Goal: Task Accomplishment & Management: Use online tool/utility

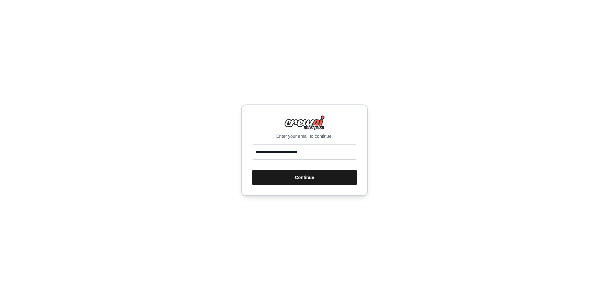
type input "**********"
click at [308, 176] on button "Continue" at bounding box center [304, 177] width 105 height 15
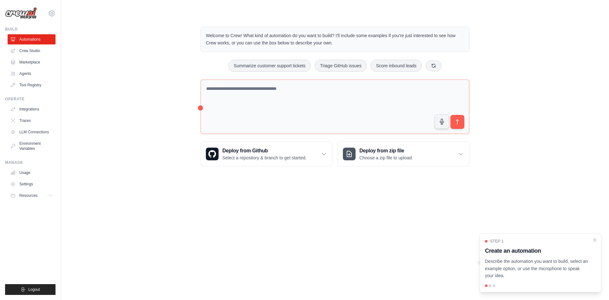
click at [491, 286] on div at bounding box center [490, 285] width 3 height 3
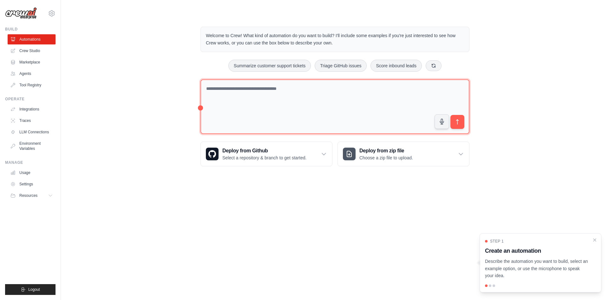
click at [231, 91] on textarea at bounding box center [335, 106] width 269 height 55
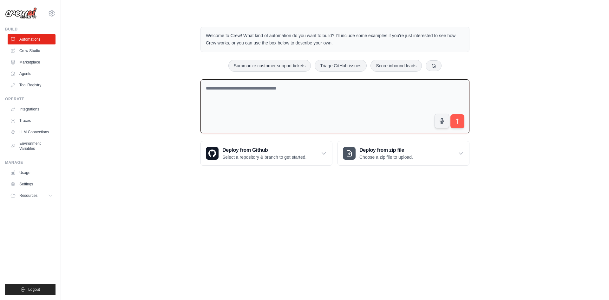
click at [228, 114] on textarea at bounding box center [335, 106] width 269 height 54
paste textarea "**********"
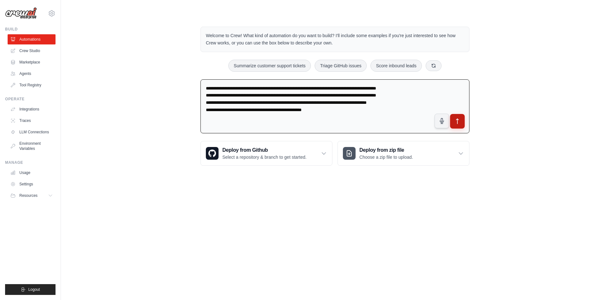
click at [459, 115] on button "submit" at bounding box center [457, 121] width 15 height 15
click at [394, 110] on textarea "**********" at bounding box center [335, 106] width 269 height 54
paste textarea "**********"
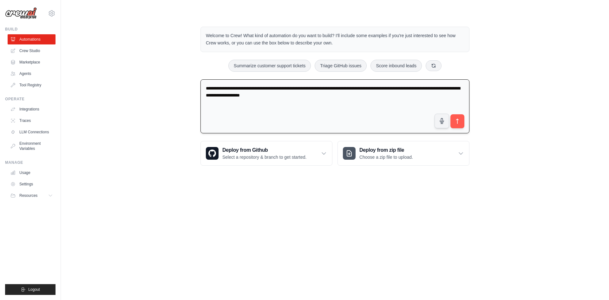
type textarea "**********"
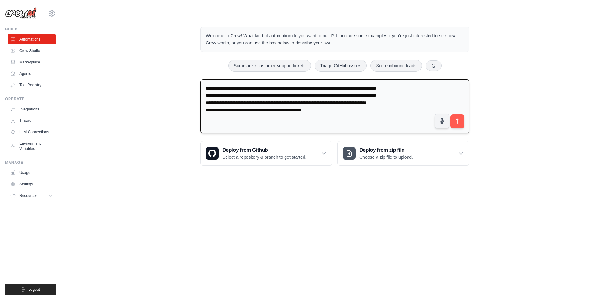
click at [357, 123] on textarea "**********" at bounding box center [335, 106] width 269 height 54
click at [456, 121] on icon "submit" at bounding box center [457, 121] width 7 height 7
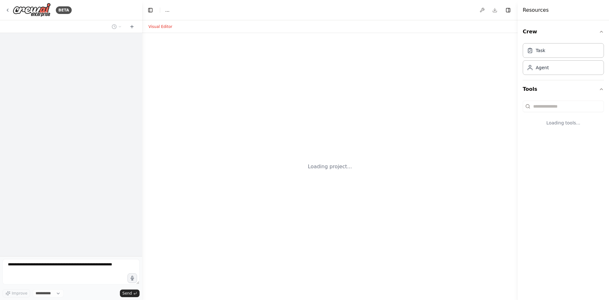
select select "****"
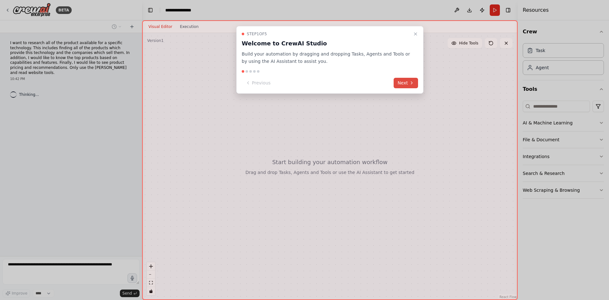
click at [408, 84] on button "Next" at bounding box center [406, 83] width 24 height 10
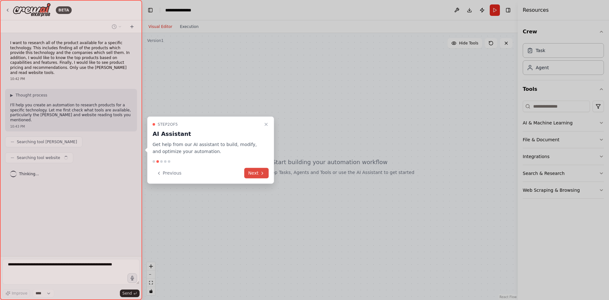
click at [256, 176] on button "Next" at bounding box center [256, 173] width 24 height 10
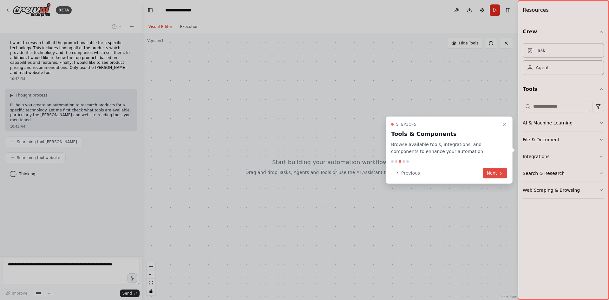
click at [493, 172] on button "Next" at bounding box center [495, 173] width 24 height 10
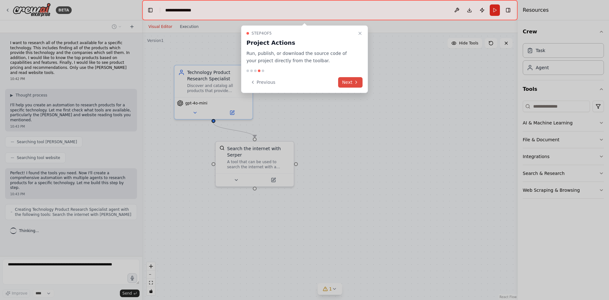
click at [350, 81] on button "Next" at bounding box center [350, 82] width 24 height 10
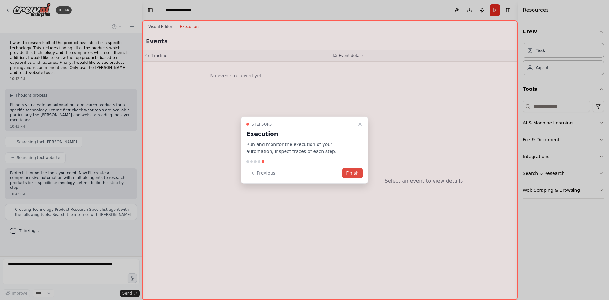
click at [354, 171] on button "Finish" at bounding box center [352, 173] width 20 height 10
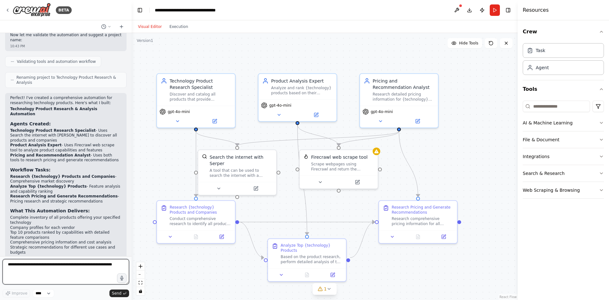
scroll to position [361, 0]
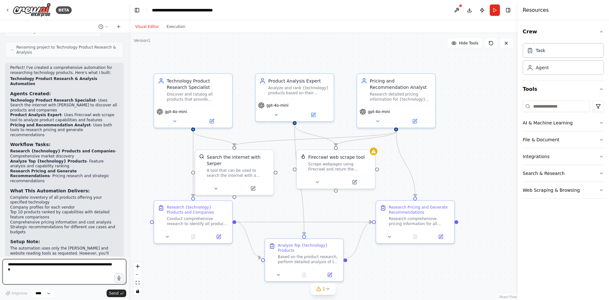
drag, startPoint x: 142, startPoint y: 151, endPoint x: 129, endPoint y: 150, distance: 13.1
click at [129, 150] on div "BETA I want to research all of the product available for a specific technology.…" at bounding box center [304, 150] width 609 height 300
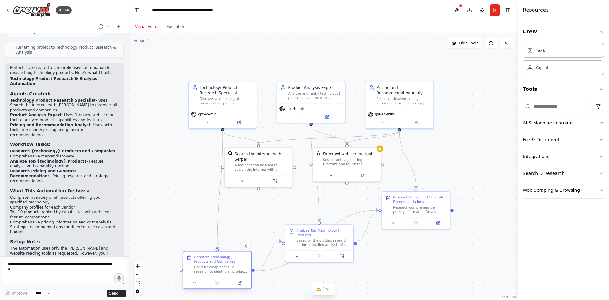
drag, startPoint x: 225, startPoint y: 209, endPoint x: 218, endPoint y: 273, distance: 65.1
click at [218, 273] on div "Conduct comprehensive research to identify all products that provide {technolog…" at bounding box center [221, 269] width 54 height 9
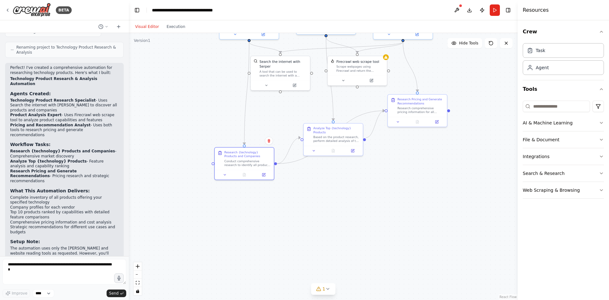
drag, startPoint x: 493, startPoint y: 209, endPoint x: 482, endPoint y: 98, distance: 111.3
click at [482, 98] on div ".deletable-edge-delete-btn { width: 20px; height: 20px; border: 0px solid #ffff…" at bounding box center [323, 166] width 389 height 267
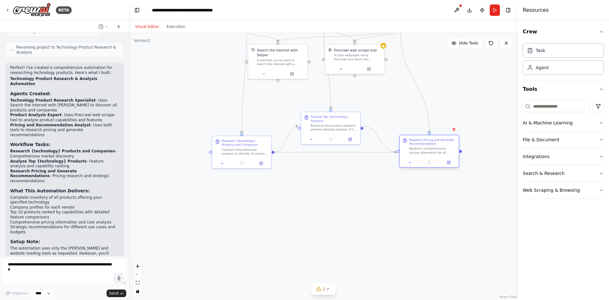
click at [434, 160] on div "Research Pricing and Generate Recommendations Research comprehensive pricing in…" at bounding box center [430, 151] width 60 height 33
click at [407, 147] on div "Research Pricing and Generate Recommendations Research comprehensive pricing in…" at bounding box center [417, 151] width 60 height 33
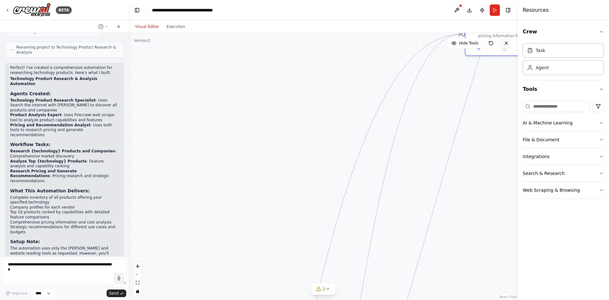
click at [509, 45] on icon at bounding box center [506, 43] width 5 height 5
drag, startPoint x: 497, startPoint y: 67, endPoint x: 432, endPoint y: 300, distance: 241.7
click at [432, 300] on html "BETA I want to research all of the product available for a specific technology.…" at bounding box center [304, 150] width 609 height 300
drag, startPoint x: 475, startPoint y: 219, endPoint x: 407, endPoint y: 27, distance: 203.6
click at [407, 27] on div "Visual Editor Execution Version 1 Hide Tools .deletable-edge-delete-btn { width…" at bounding box center [323, 160] width 389 height 280
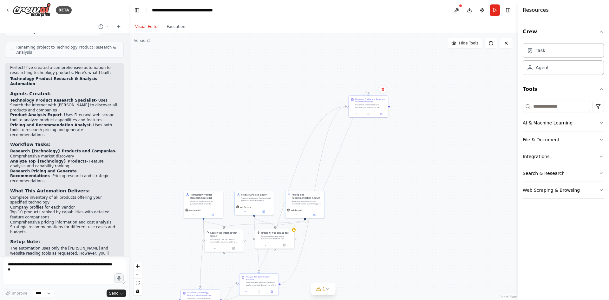
click at [349, 285] on div ".deletable-edge-delete-btn { width: 20px; height: 20px; border: 0px solid #ffff…" at bounding box center [323, 166] width 389 height 267
drag, startPoint x: 368, startPoint y: 101, endPoint x: 348, endPoint y: 268, distance: 168.8
click at [348, 268] on div "Research Pricing and Generate Recommendations Research comprehensive pricing in…" at bounding box center [351, 267] width 31 height 11
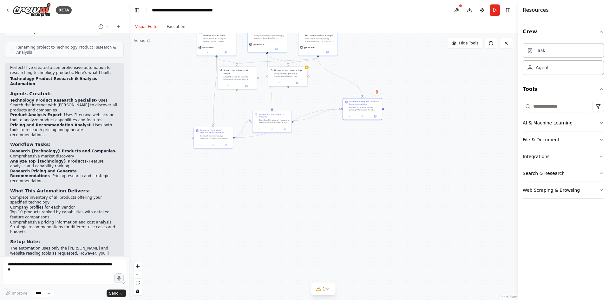
drag, startPoint x: 384, startPoint y: 212, endPoint x: 398, endPoint y: 55, distance: 157.4
click at [398, 47] on div ".deletable-edge-delete-btn { width: 20px; height: 20px; border: 0px solid #ffff…" at bounding box center [323, 166] width 389 height 267
drag, startPoint x: 359, startPoint y: 104, endPoint x: 329, endPoint y: 137, distance: 44.7
click at [329, 137] on div "Research comprehensive pricing information for all identified {technology} prod…" at bounding box center [337, 136] width 31 height 5
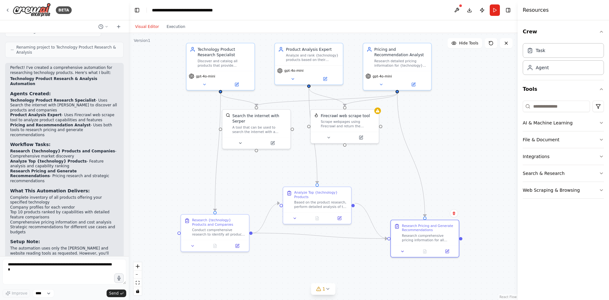
drag, startPoint x: 268, startPoint y: 154, endPoint x: 307, endPoint y: 242, distance: 96.2
click at [307, 286] on div ".deletable-edge-delete-btn { width: 20px; height: 20px; border: 0px solid #ffff…" at bounding box center [323, 166] width 389 height 267
click at [493, 14] on button "Run" at bounding box center [495, 9] width 10 height 11
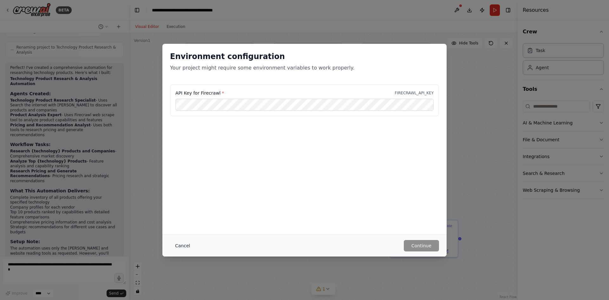
click at [182, 243] on button "Cancel" at bounding box center [182, 245] width 25 height 11
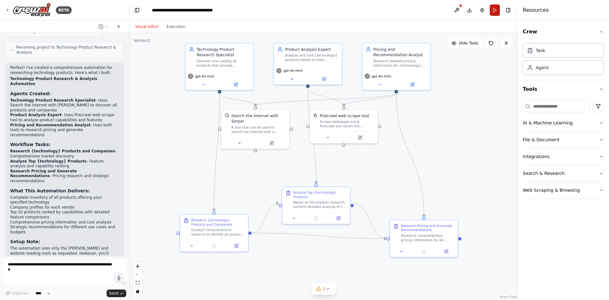
click at [496, 9] on button "Run" at bounding box center [495, 9] width 10 height 11
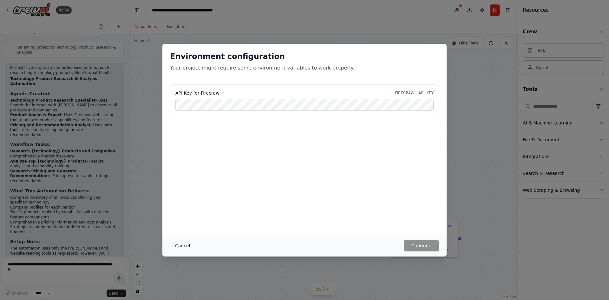
click at [173, 248] on button "Cancel" at bounding box center [182, 245] width 25 height 11
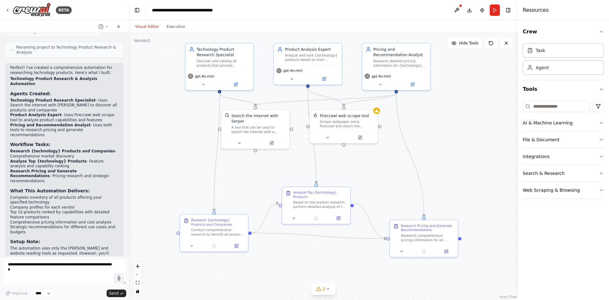
click at [389, 156] on div ".deletable-edge-delete-btn { width: 20px; height: 20px; border: 0px solid #ffff…" at bounding box center [323, 166] width 389 height 267
click at [458, 9] on button at bounding box center [457, 9] width 10 height 11
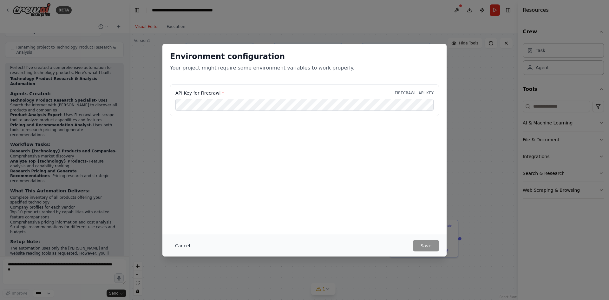
click at [181, 245] on button "Cancel" at bounding box center [182, 245] width 25 height 11
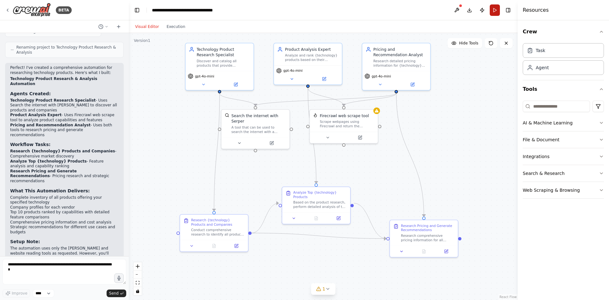
click at [495, 9] on button "Run" at bounding box center [495, 9] width 10 height 11
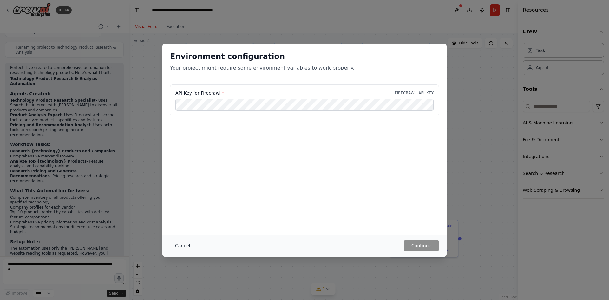
click at [189, 246] on button "Cancel" at bounding box center [182, 245] width 25 height 11
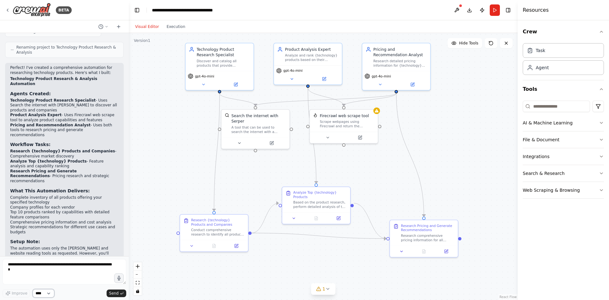
click at [47, 295] on select "****" at bounding box center [44, 293] width 22 height 8
click at [108, 28] on icon at bounding box center [107, 27] width 4 height 4
click at [108, 28] on div at bounding box center [64, 150] width 129 height 300
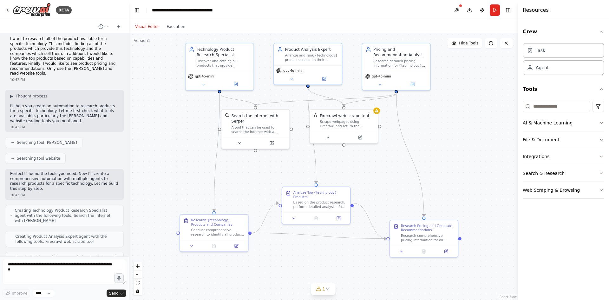
scroll to position [0, 0]
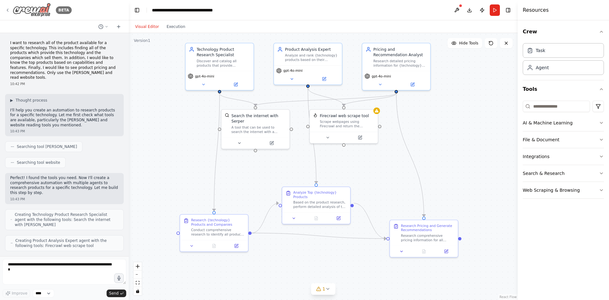
click at [7, 11] on icon at bounding box center [7, 10] width 5 height 5
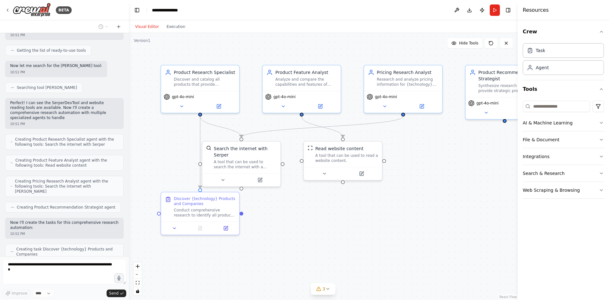
scroll to position [106, 0]
